Goal: Check status: Check status

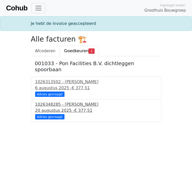
click at [65, 101] on div "1026348285 - Boels Verhuur" at bounding box center [96, 104] width 122 height 6
